Goal: Complete application form

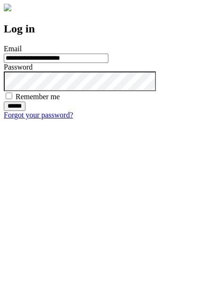
type input "**********"
click at [25, 111] on input "******" at bounding box center [15, 106] width 22 height 9
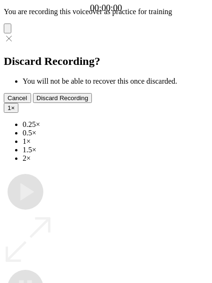
type input "**********"
